Goal: Find contact information: Find contact information

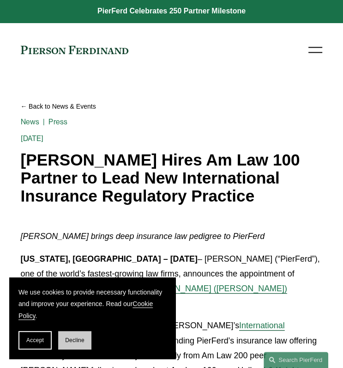
click at [81, 344] on button "Decline" at bounding box center [74, 340] width 33 height 18
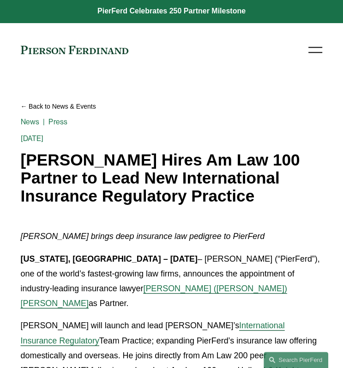
click at [310, 45] on div at bounding box center [316, 50] width 14 height 16
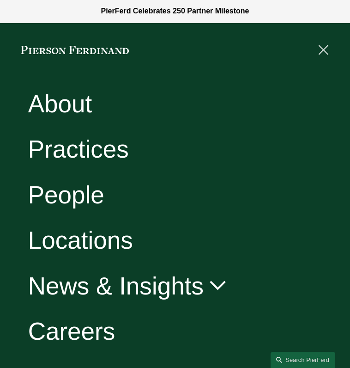
click at [68, 195] on link "People" at bounding box center [66, 194] width 76 height 24
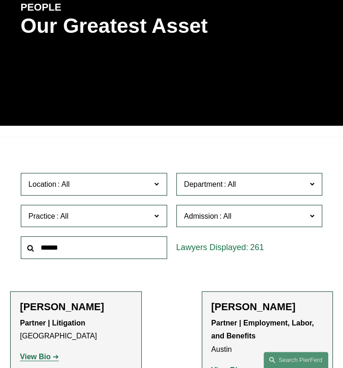
scroll to position [110, 0]
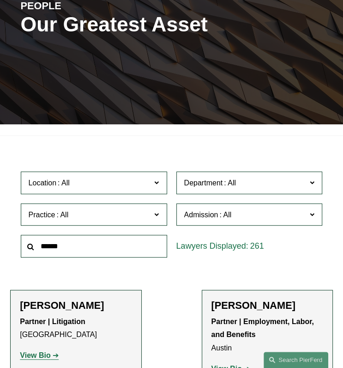
click at [96, 242] on input "text" at bounding box center [94, 246] width 147 height 23
type input "*******"
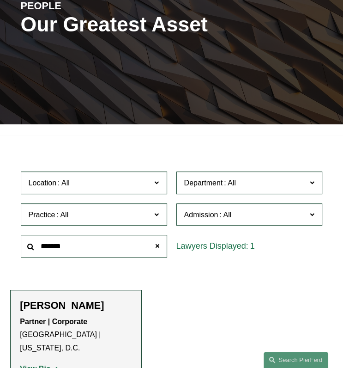
click at [86, 297] on li "[PERSON_NAME] Partner | Corporate [GEOGRAPHIC_DATA] | [US_STATE][GEOGRAPHIC_DAT…" at bounding box center [75, 341] width 131 height 103
click at [73, 303] on h2 "[PERSON_NAME]" at bounding box center [76, 305] width 112 height 12
click at [26, 365] on strong "View Bio" at bounding box center [35, 369] width 31 height 8
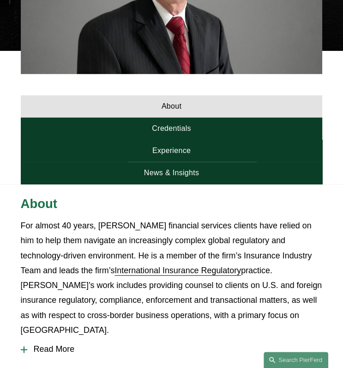
scroll to position [390, 0]
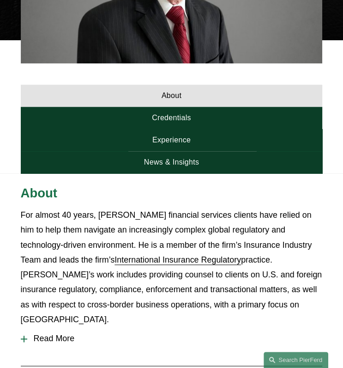
click at [83, 208] on p "For almost 40 years, [PERSON_NAME] financial services clients have relied on hi…" at bounding box center [172, 267] width 302 height 119
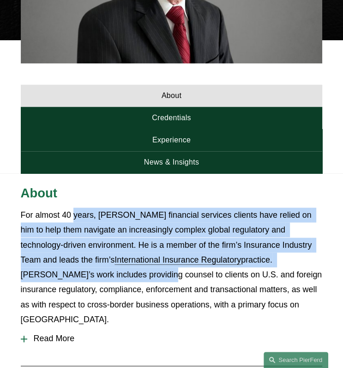
drag, startPoint x: 83, startPoint y: 205, endPoint x: 57, endPoint y: 269, distance: 69.7
click at [57, 269] on p "For almost 40 years, Tom Morante’s financial services clients have relied on hi…" at bounding box center [172, 267] width 302 height 119
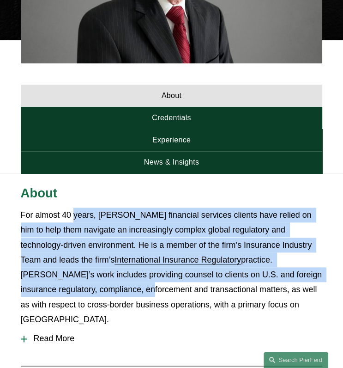
drag, startPoint x: 57, startPoint y: 269, endPoint x: 68, endPoint y: 275, distance: 12.0
click at [68, 275] on p "For almost 40 years, Tom Morante’s financial services clients have relied on hi…" at bounding box center [172, 267] width 302 height 119
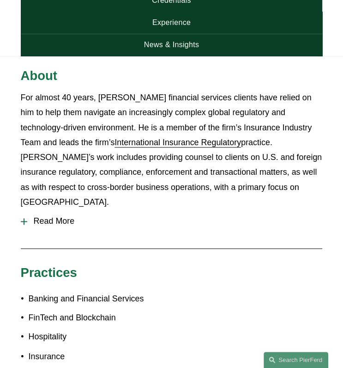
click at [68, 291] on ul "Banking and Financial Services FinTech and Blockchain Hospitality Insurance Int…" at bounding box center [172, 355] width 302 height 129
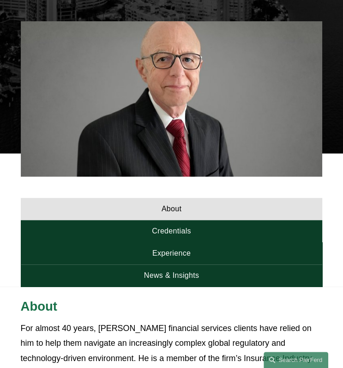
scroll to position [259, 0]
